Goal: Transaction & Acquisition: Purchase product/service

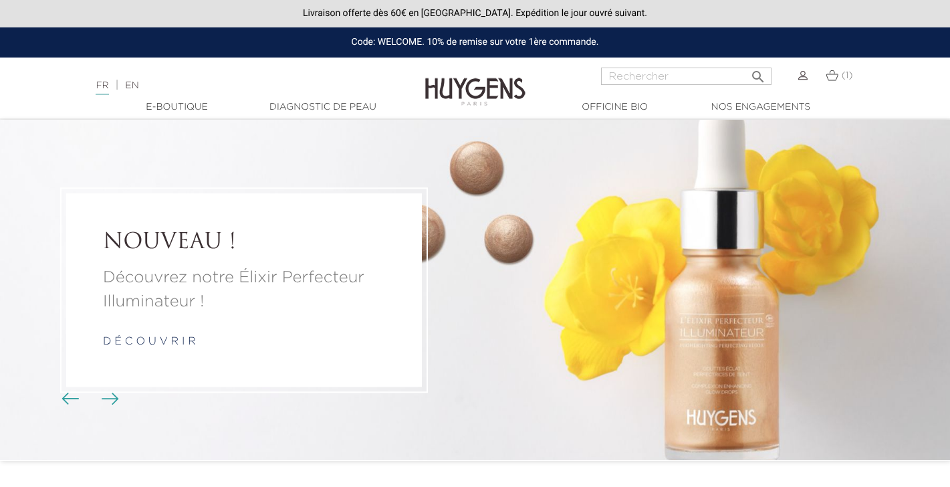
click at [672, 72] on input "Rechercher" at bounding box center [686, 76] width 170 height 17
type input "mains"
click at [758, 72] on button " Rechercher" at bounding box center [758, 72] width 24 height 18
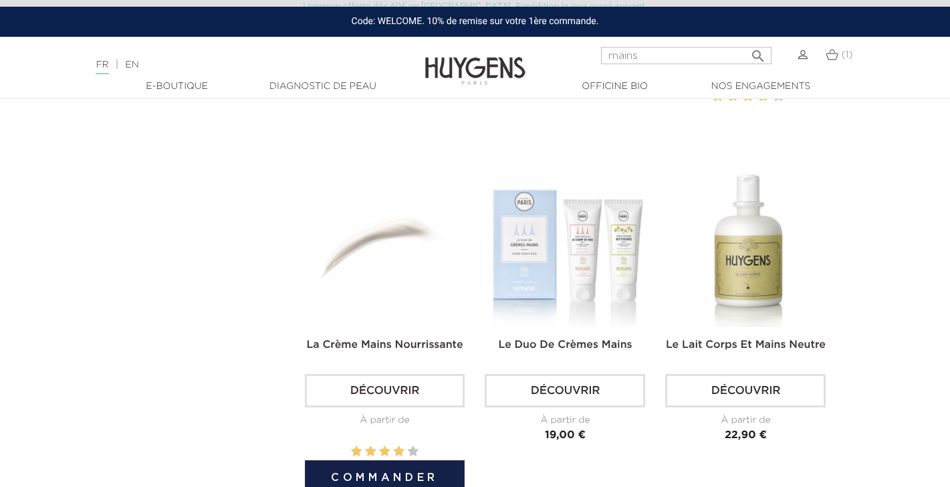
scroll to position [735, 0]
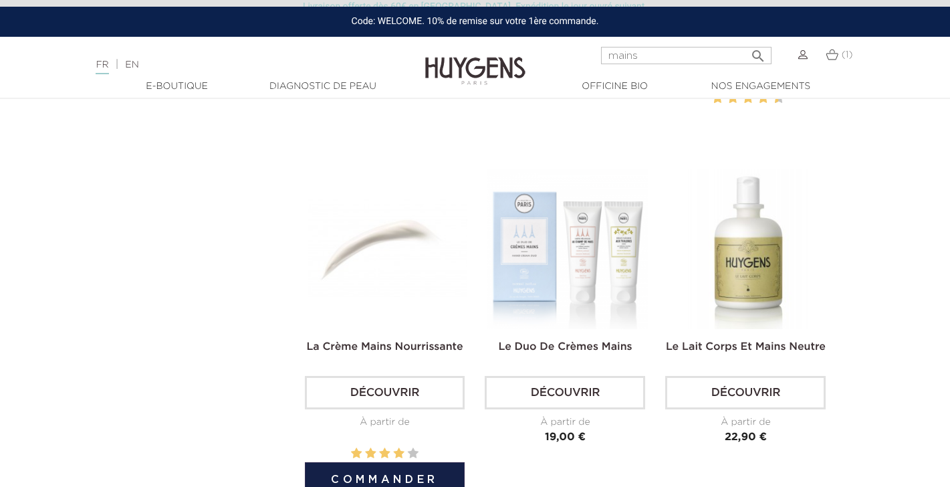
click at [385, 223] on img at bounding box center [387, 248] width 160 height 160
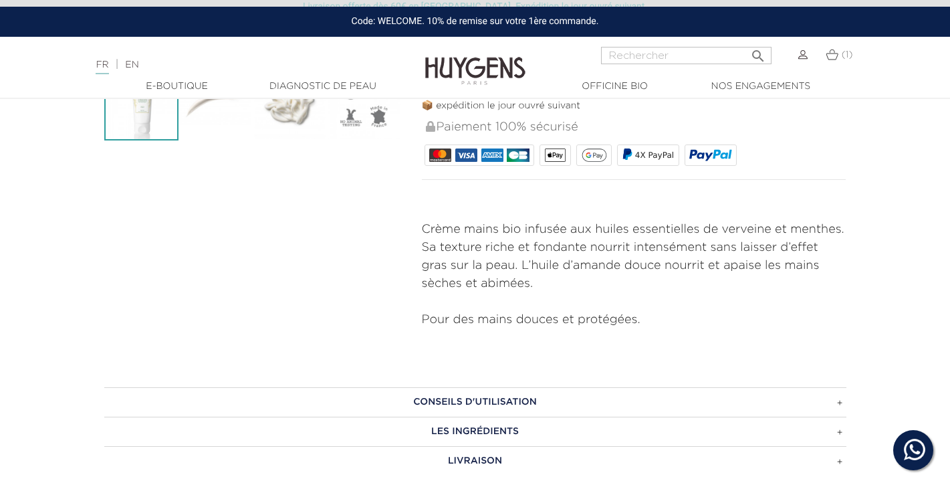
scroll to position [507, 0]
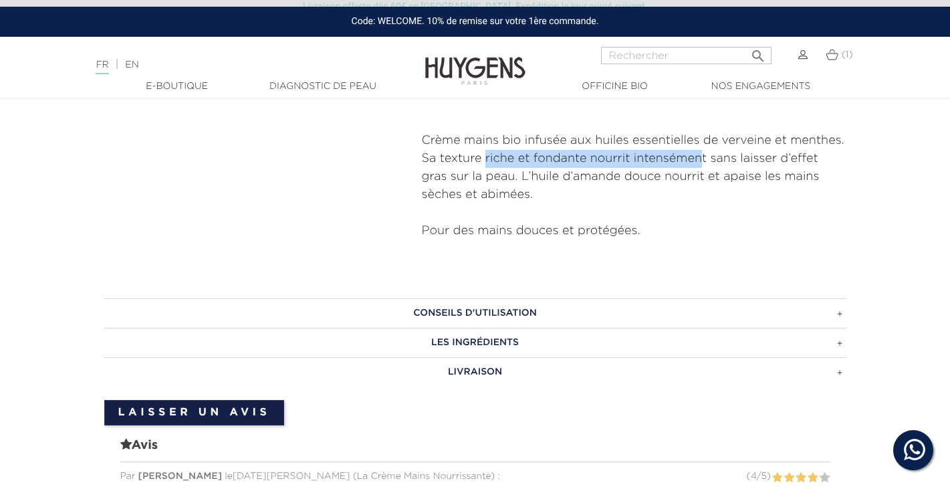
drag, startPoint x: 485, startPoint y: 158, endPoint x: 703, endPoint y: 150, distance: 218.1
click at [703, 150] on p "Crème mains bio infusée aux huiles essentielles de verveine et menthes. Sa text…" at bounding box center [634, 168] width 424 height 72
click at [708, 156] on p "Crème mains bio infusée aux huiles essentielles de verveine et menthes. Sa text…" at bounding box center [634, 168] width 424 height 72
click at [663, 62] on input "Rechercher" at bounding box center [686, 55] width 170 height 17
type input "mains"
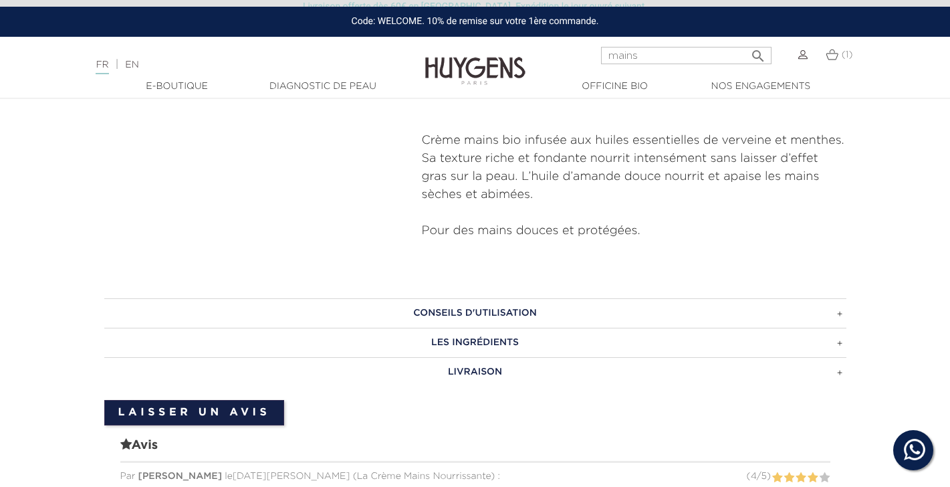
click at [758, 51] on button " Rechercher" at bounding box center [758, 52] width 24 height 18
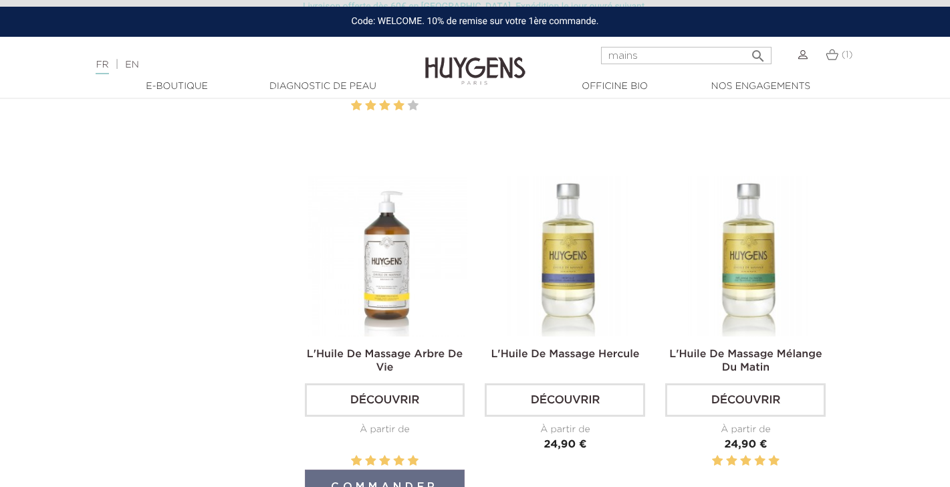
scroll to position [787, 0]
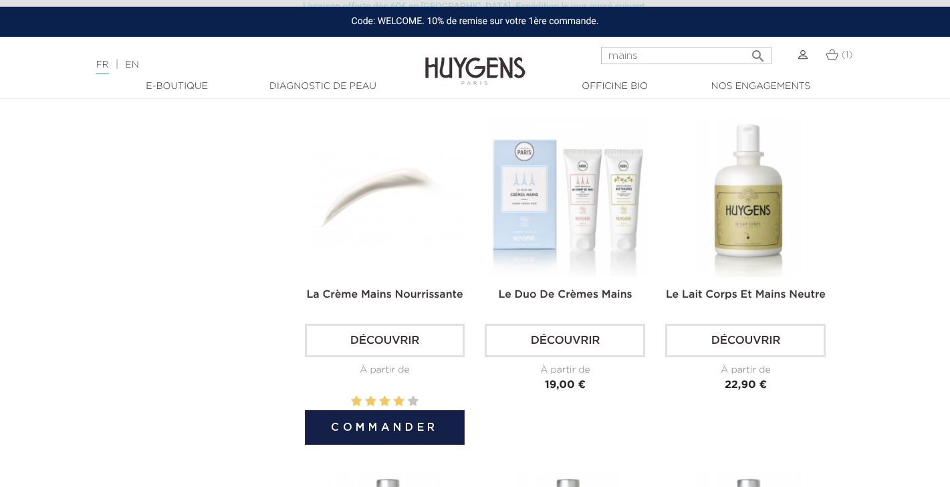
click at [370, 189] on img at bounding box center [387, 196] width 160 height 160
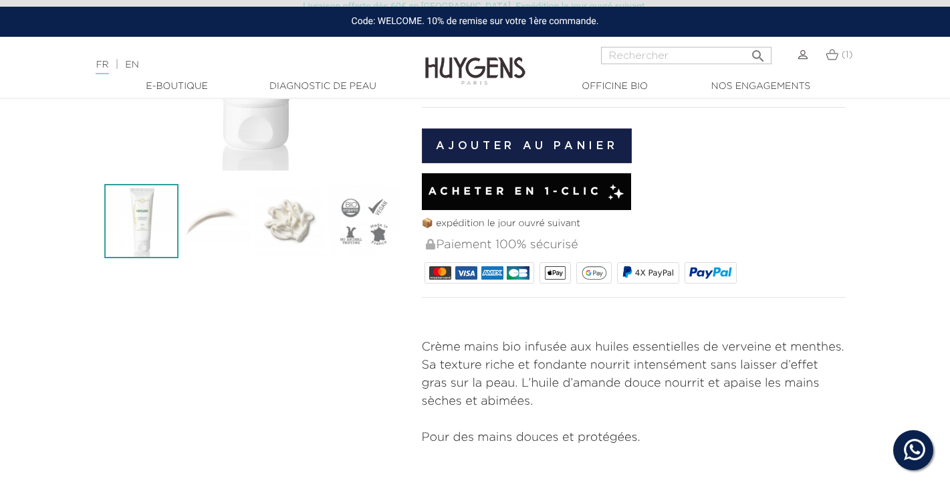
scroll to position [559, 0]
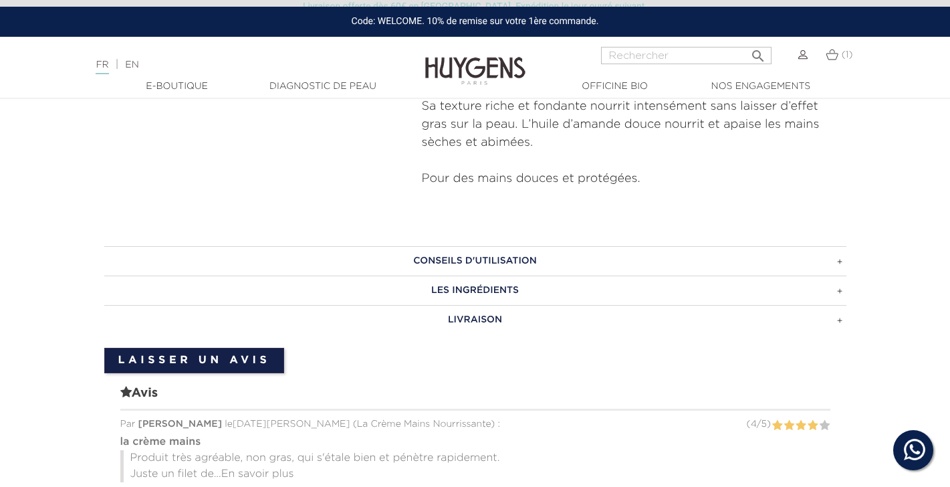
click at [447, 284] on h3 "LES INGRÉDIENTS" at bounding box center [475, 289] width 742 height 29
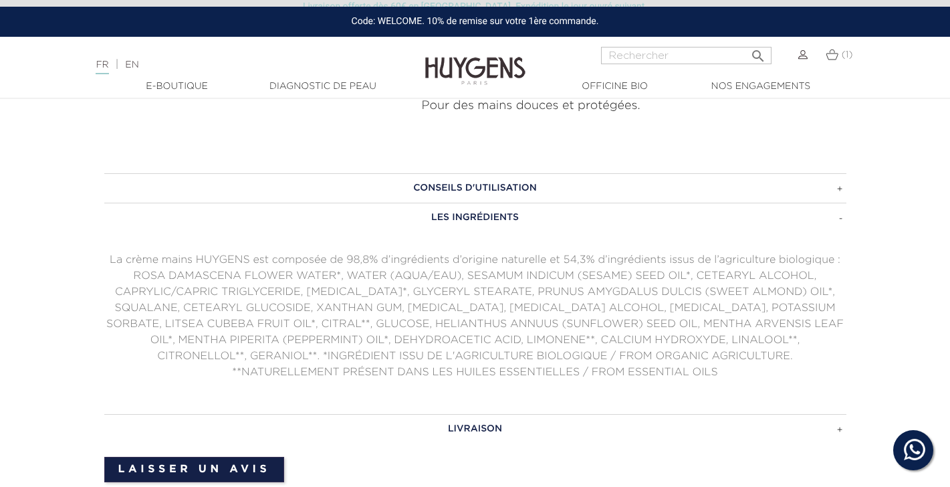
scroll to position [640, 0]
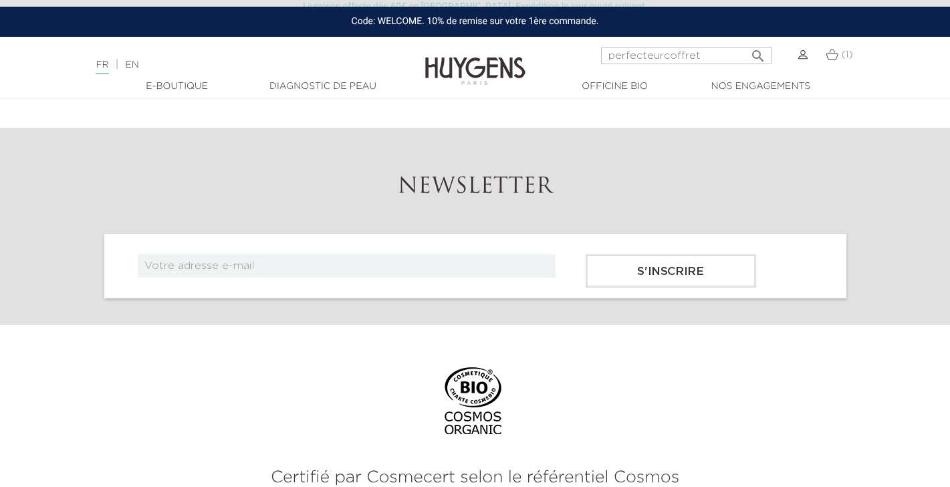
scroll to position [712, 0]
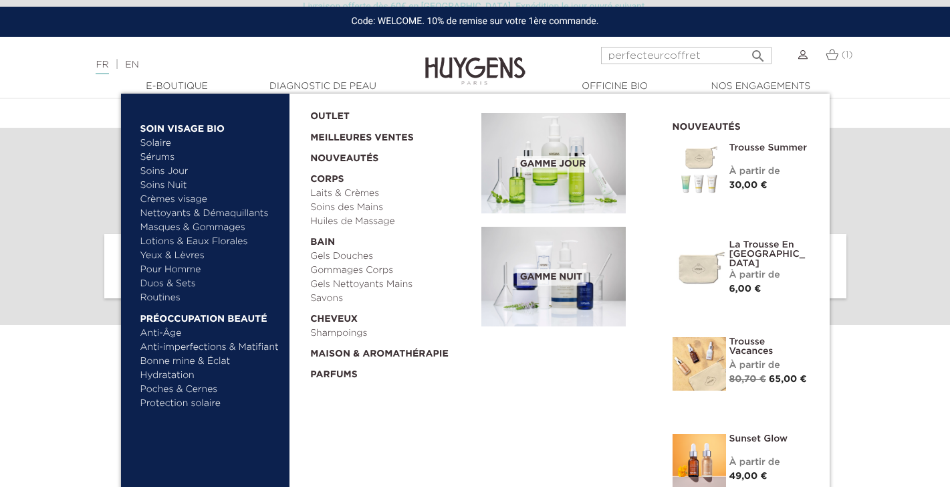
type input "perfecteurcoffret"
click at [586, 174] on img at bounding box center [553, 163] width 144 height 100
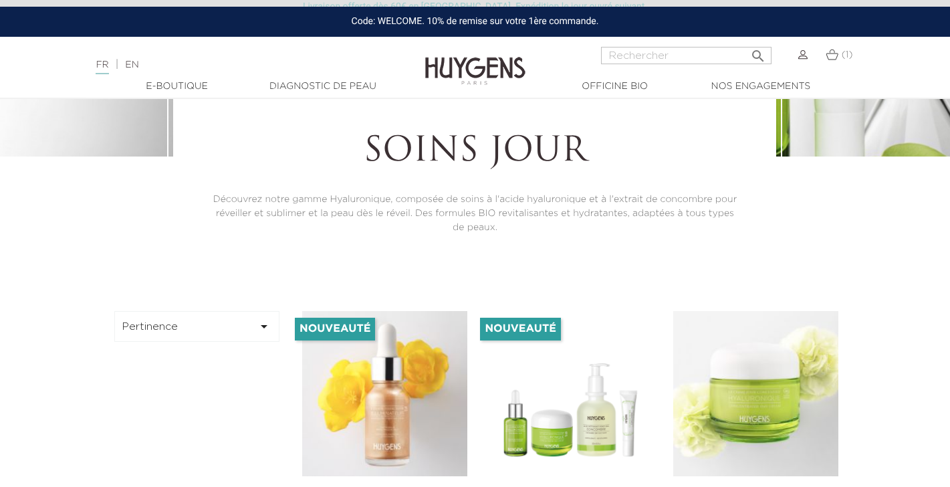
scroll to position [226, 0]
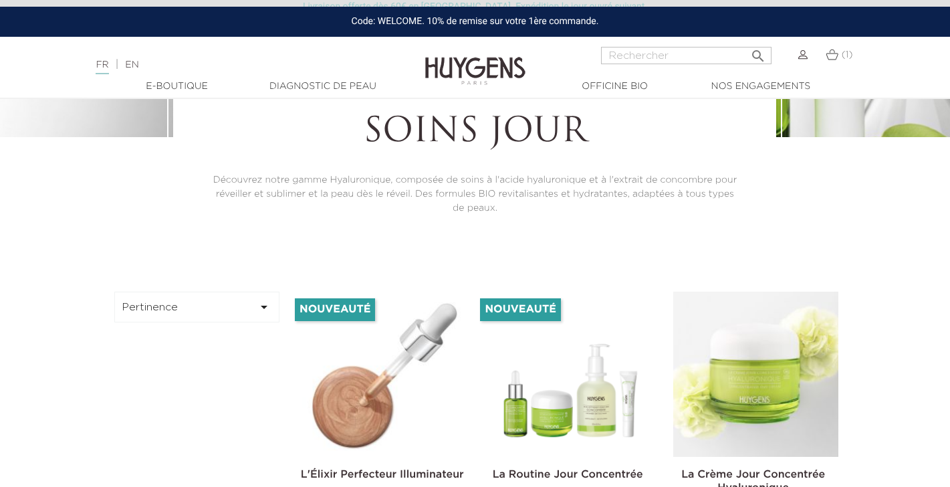
click at [410, 408] on img at bounding box center [384, 373] width 165 height 165
